Goal: Book appointment/travel/reservation

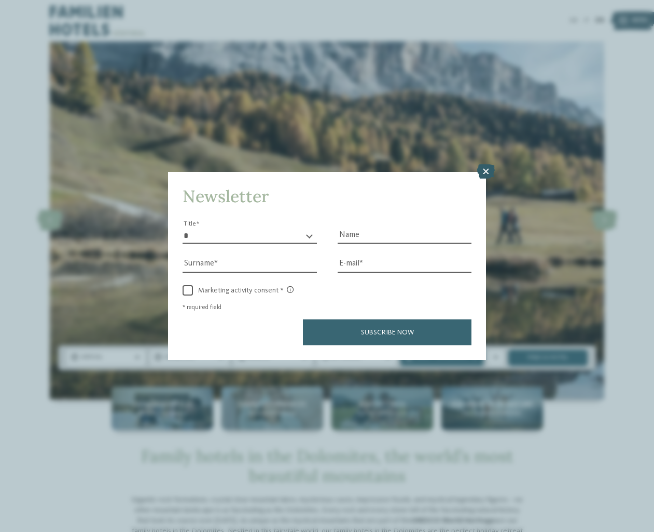
click at [485, 173] on icon at bounding box center [486, 171] width 18 height 15
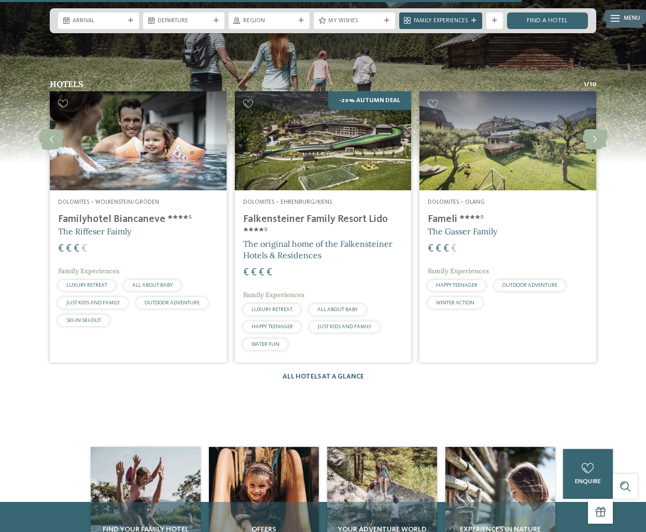
scroll to position [1297, 0]
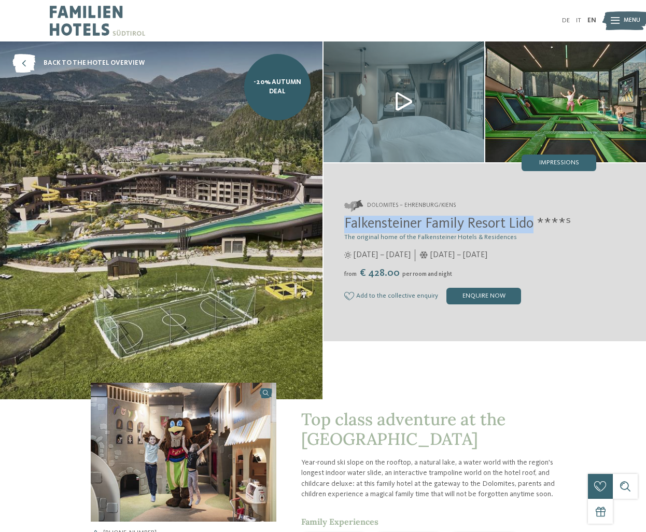
drag, startPoint x: 344, startPoint y: 223, endPoint x: 535, endPoint y: 220, distance: 191.4
click at [535, 220] on div "Dolomites – Ehrenburg/Kiens Falkensteiner Family Resort Lido ****ˢ The original…" at bounding box center [485, 252] width 323 height 146
copy span "Falkensteiner Family Resort Lido"
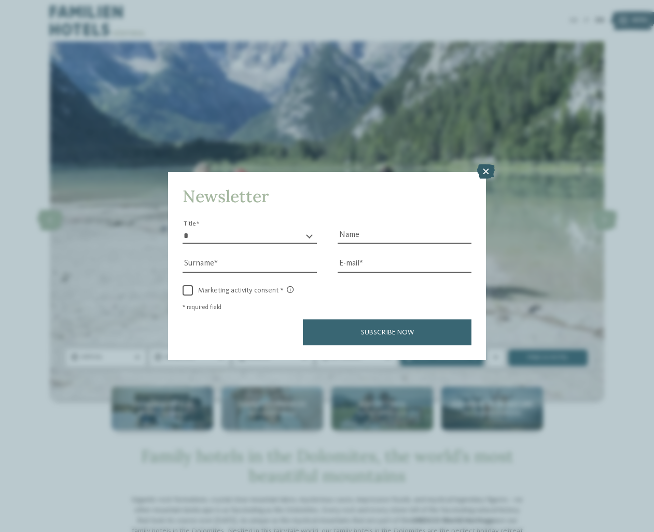
click at [489, 171] on icon at bounding box center [486, 171] width 18 height 15
